Goal: Check status: Check status

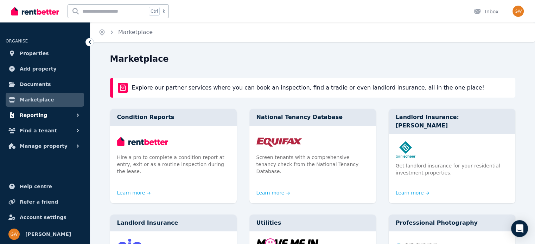
click at [39, 112] on span "Reporting" at bounding box center [33, 115] width 27 height 8
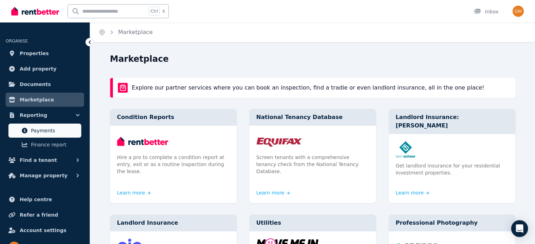
click at [38, 128] on span "Payments" at bounding box center [54, 131] width 47 height 8
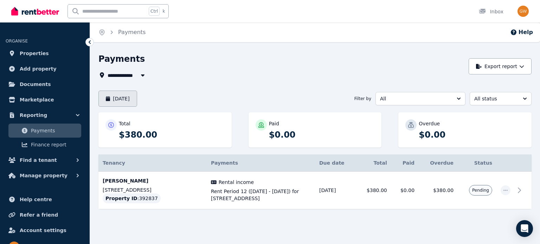
click at [135, 97] on button "[DATE]" at bounding box center [117, 99] width 39 height 16
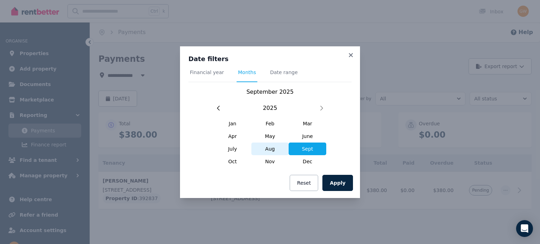
click at [266, 149] on span "Aug" at bounding box center [270, 149] width 38 height 13
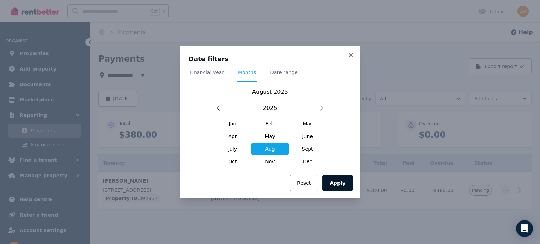
click at [338, 183] on button "Apply" at bounding box center [338, 183] width 31 height 16
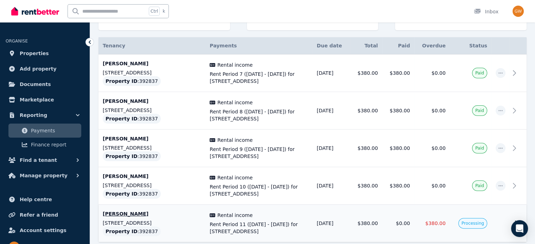
scroll to position [153, 0]
